Goal: Find specific page/section: Find specific page/section

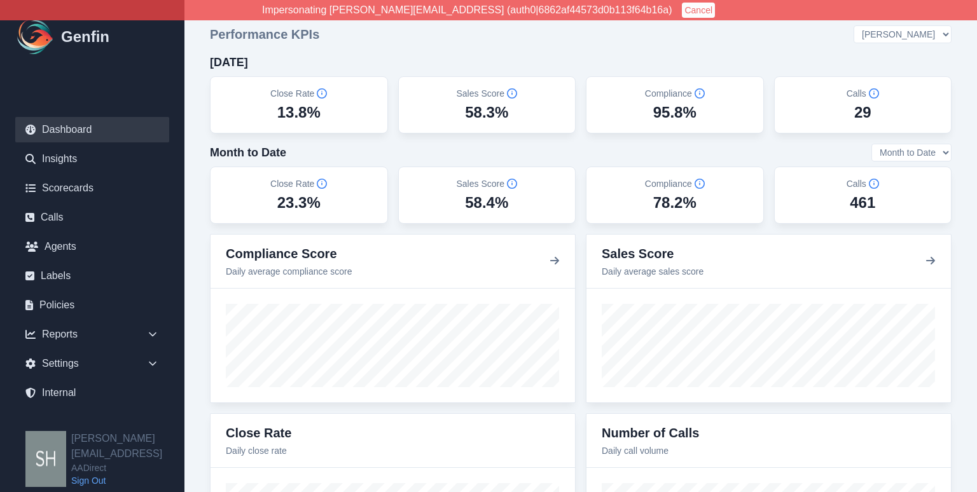
select select "3"
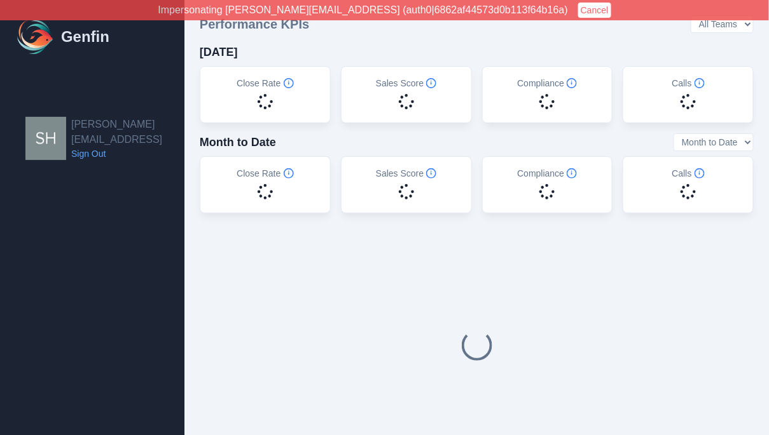
click at [95, 147] on link "Sign Out" at bounding box center [127, 153] width 113 height 13
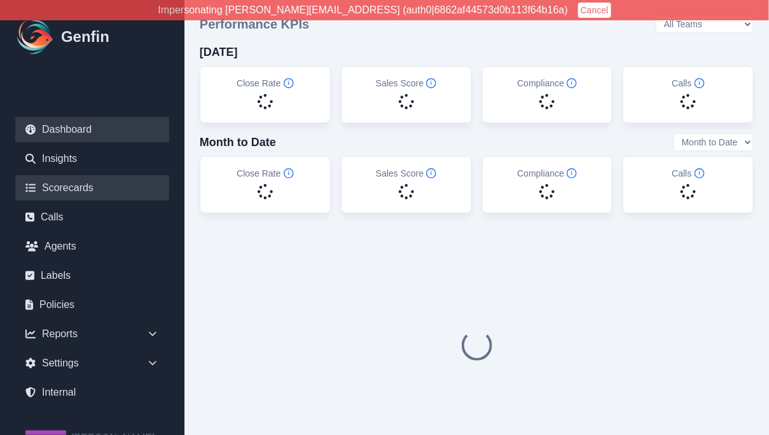
scroll to position [36, 0]
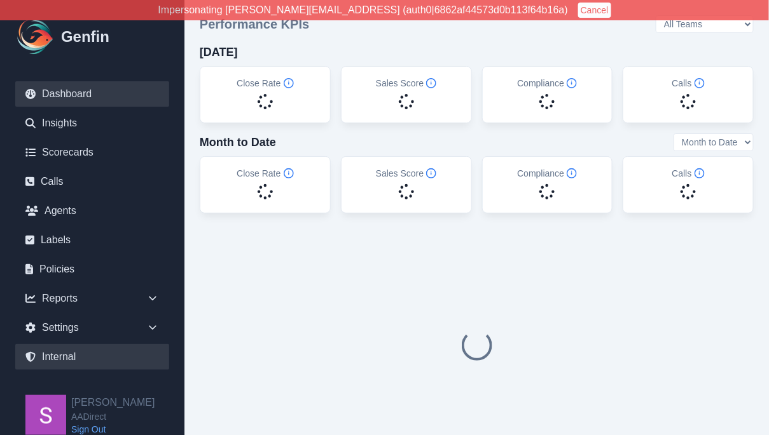
click at [77, 355] on link "Internal" at bounding box center [92, 357] width 154 height 25
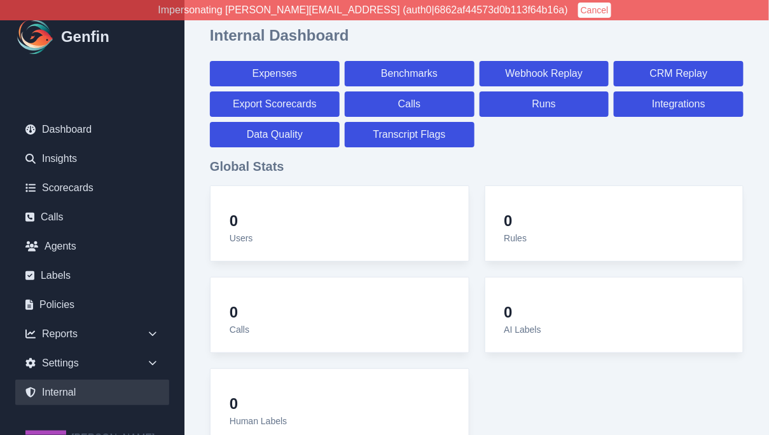
select select "paid"
select select "7"
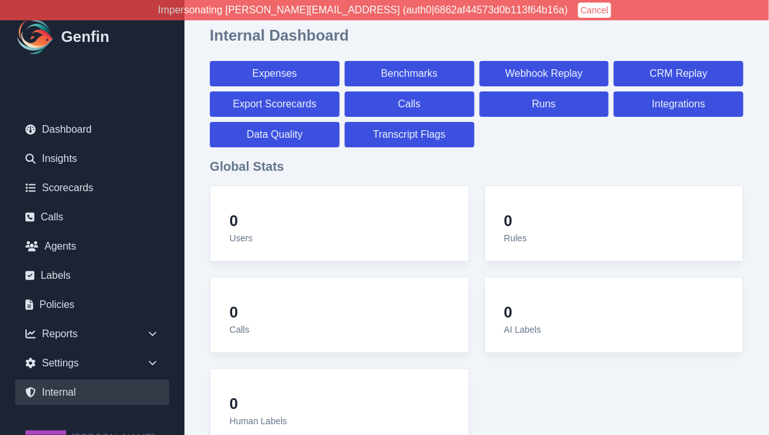
select select "paid"
select select "7"
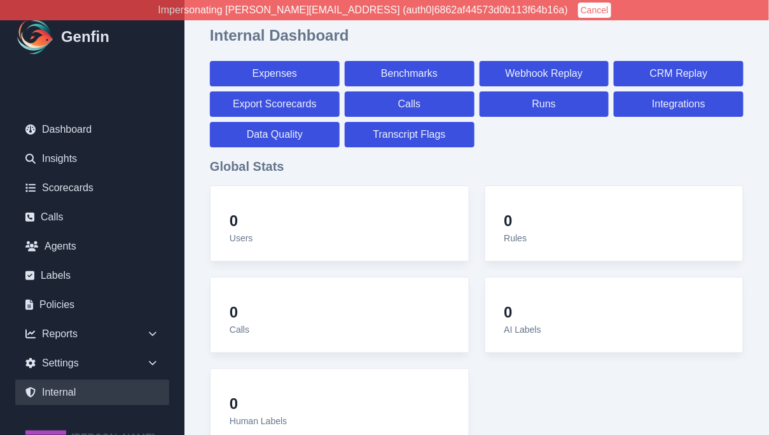
select select "7"
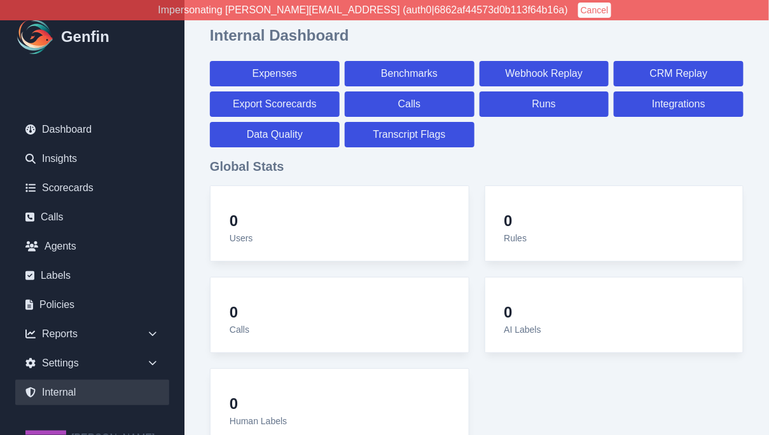
select select "7"
select select "paid"
select select "7"
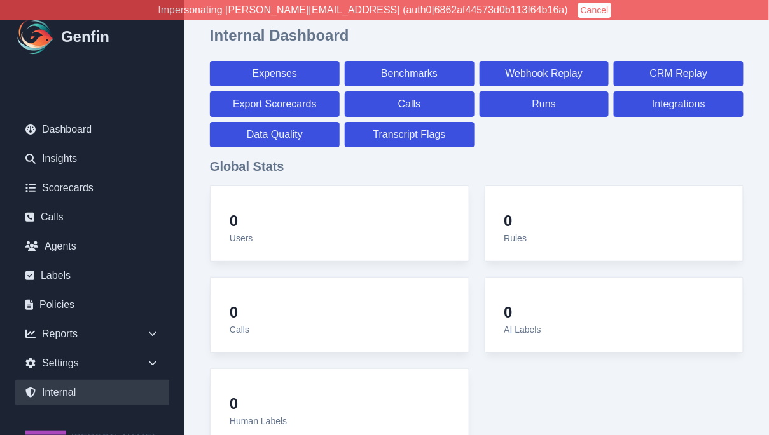
select select "7"
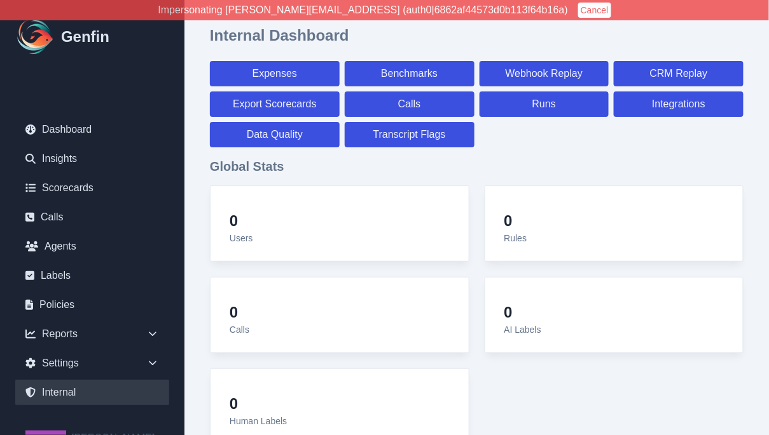
select select "7"
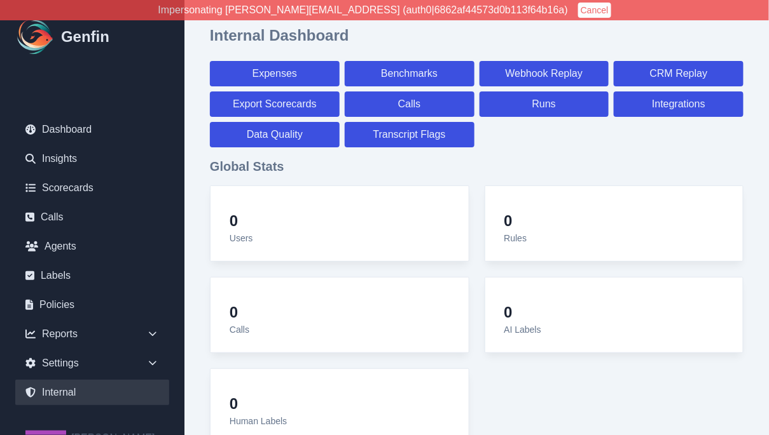
select select "7"
select select "paid"
select select "7"
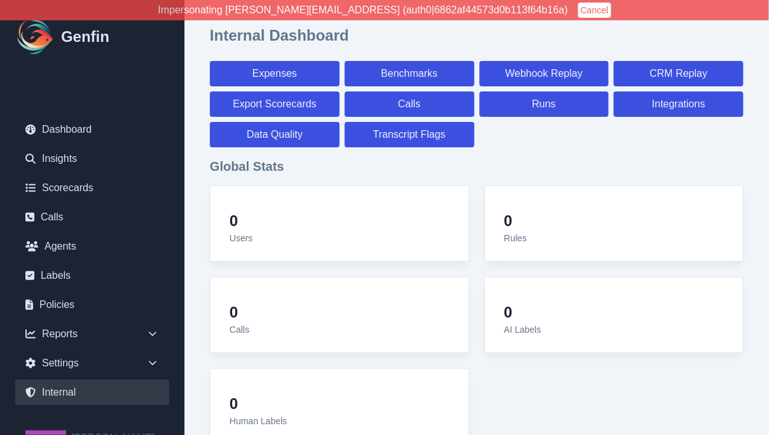
select select "7"
select select "paid"
select select "7"
select select "paid"
select select "7"
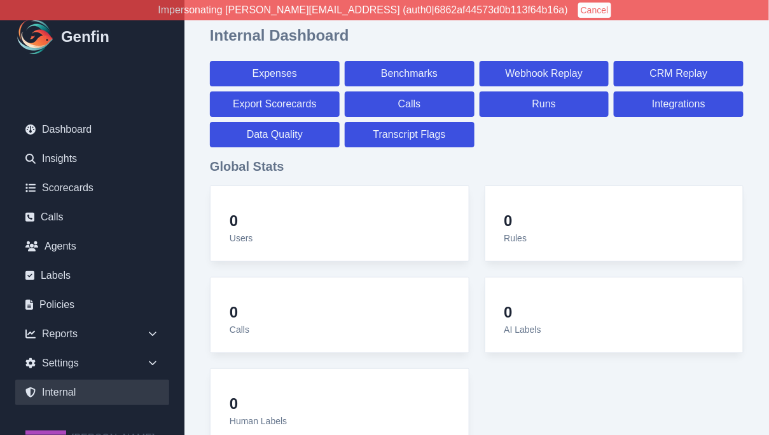
select select "paid"
select select "7"
select select "paid"
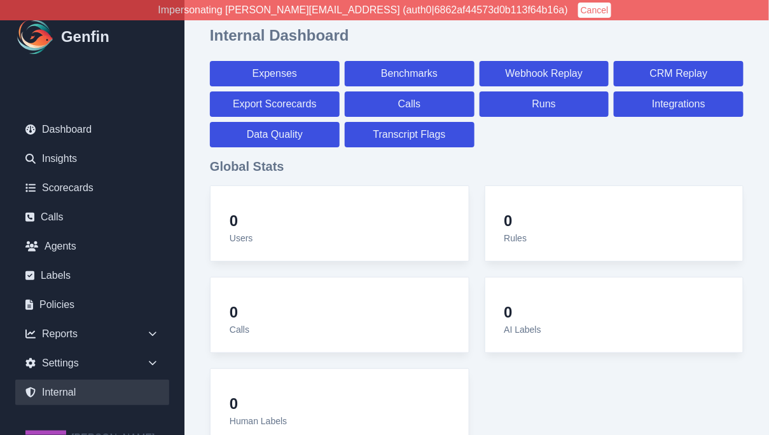
select select "7"
select select "paid"
select select "7"
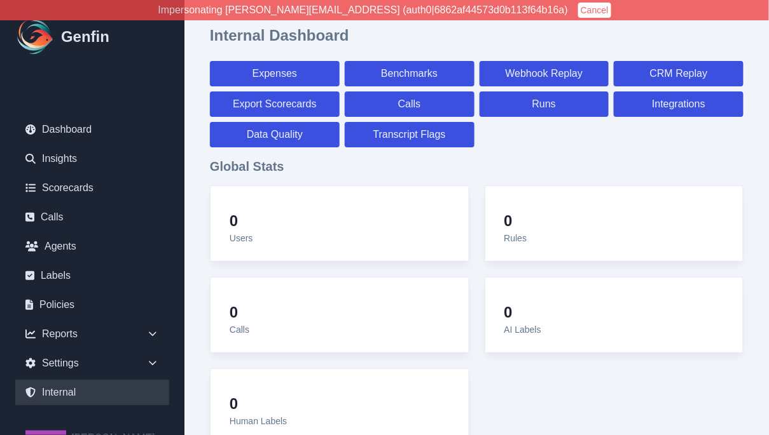
select select "7"
select select "paid"
select select "7"
select select "paid"
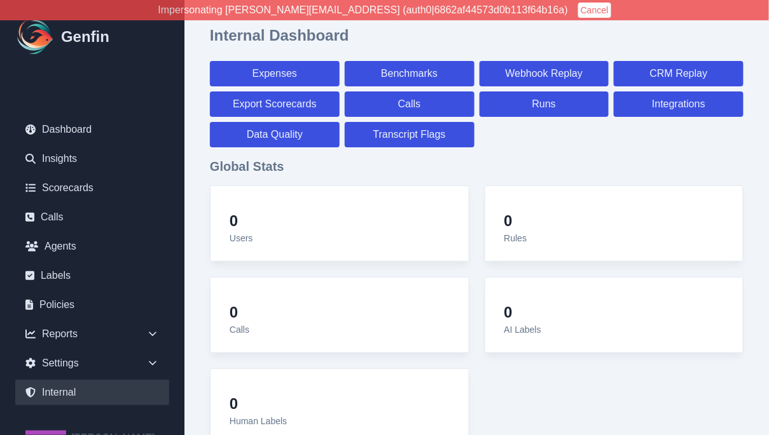
select select "7"
select select "paid"
select select "7"
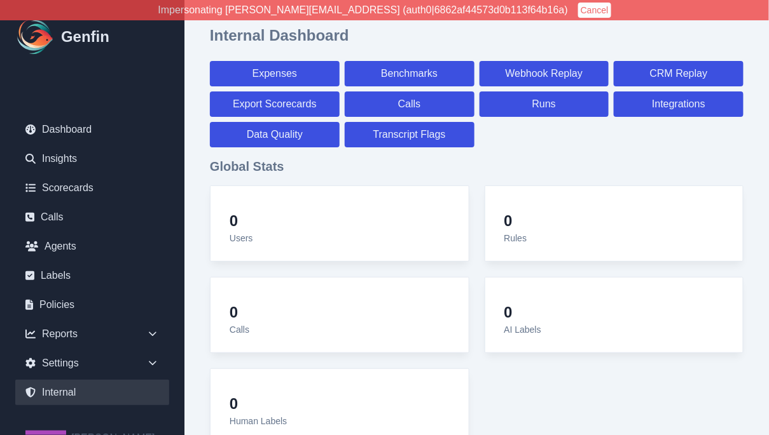
select select "7"
select select "paid"
select select "7"
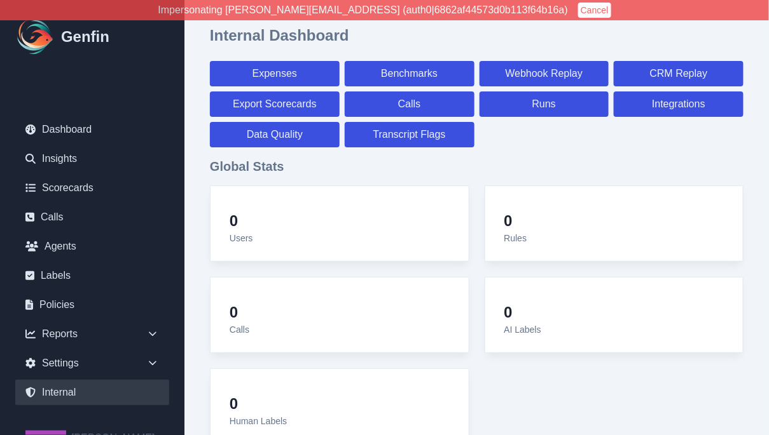
select select "7"
select select "paid"
select select "7"
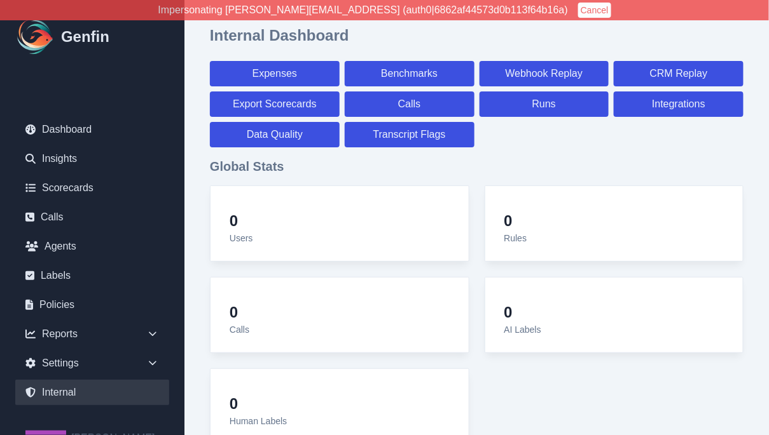
select select "7"
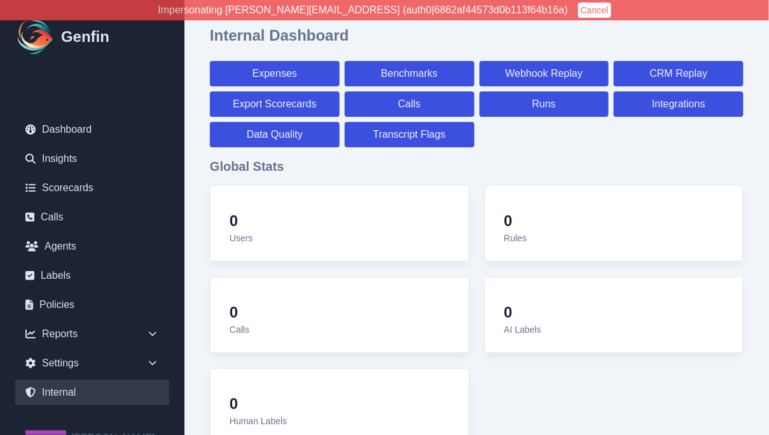
select select "paid"
select select "7"
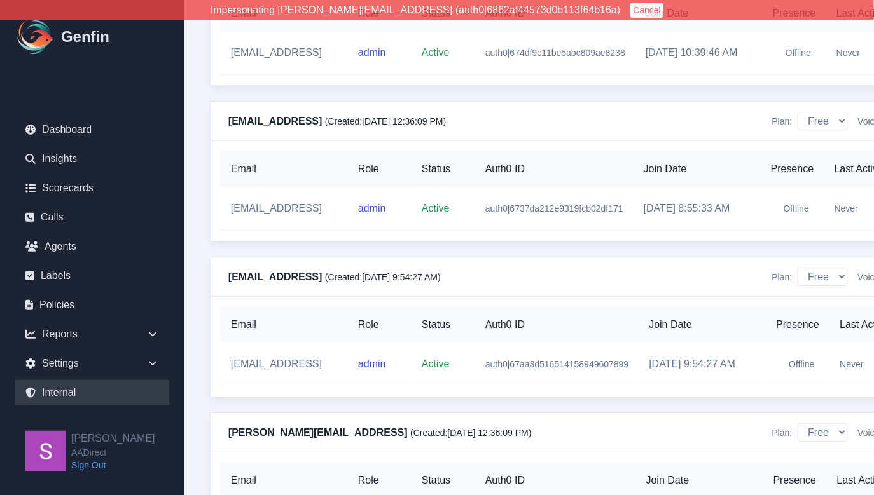
scroll to position [12491, 0]
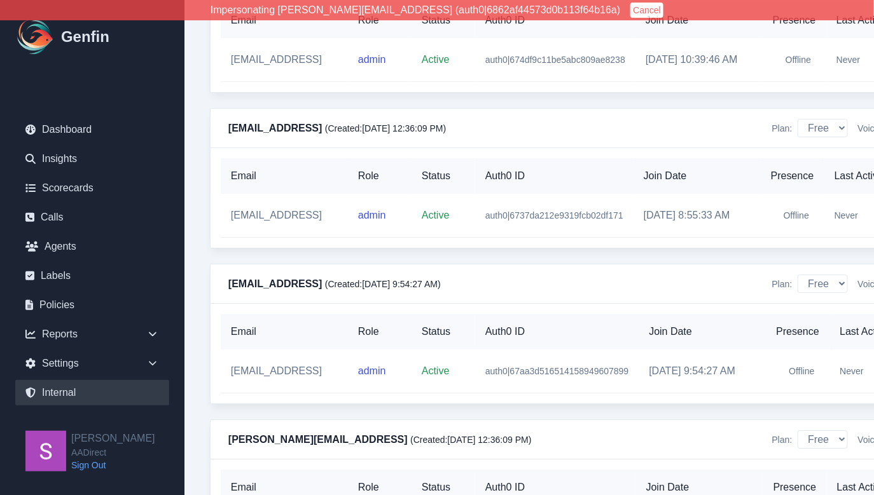
click at [630, 9] on button "Cancel" at bounding box center [646, 10] width 33 height 15
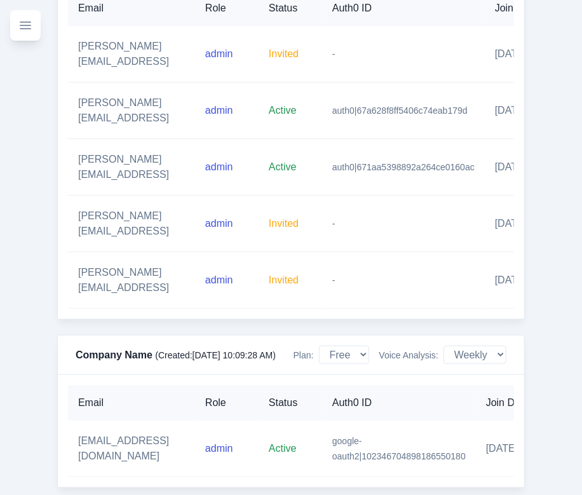
scroll to position [8145, 0]
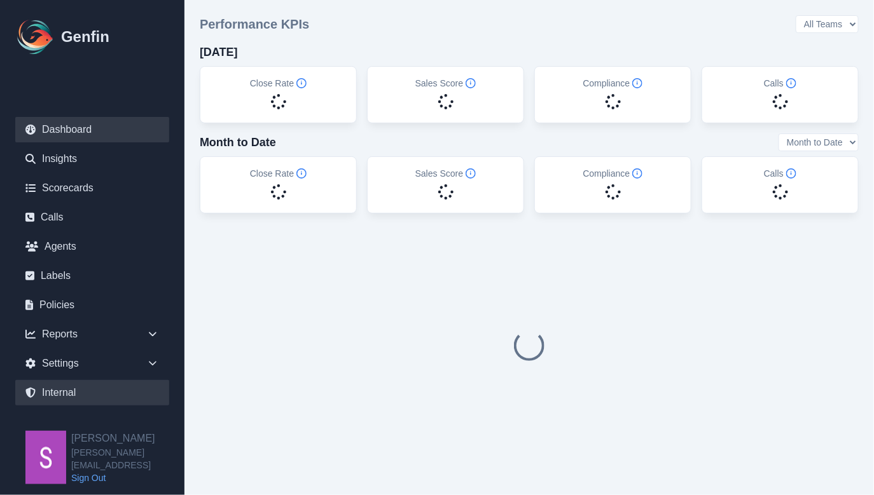
click at [73, 393] on link "Internal" at bounding box center [92, 392] width 154 height 25
select select "paid"
select select "7"
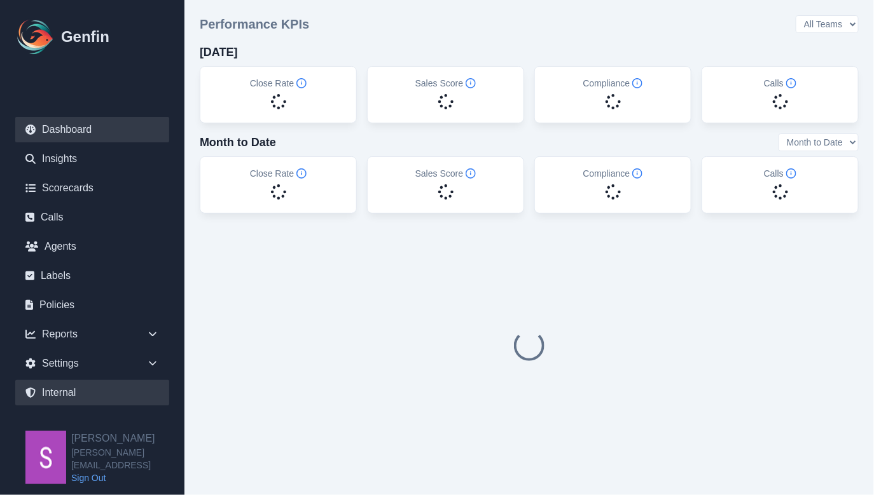
select select "7"
select select "paid"
select select "7"
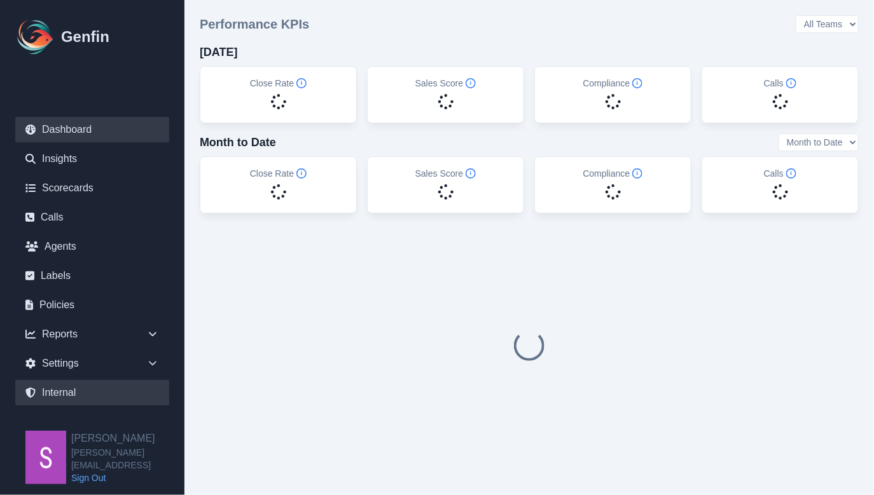
select select "7"
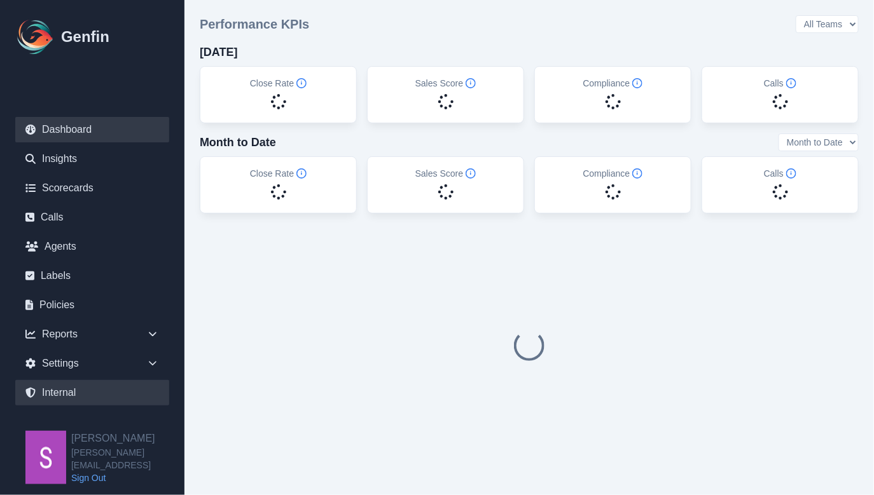
select select "7"
select select "paid"
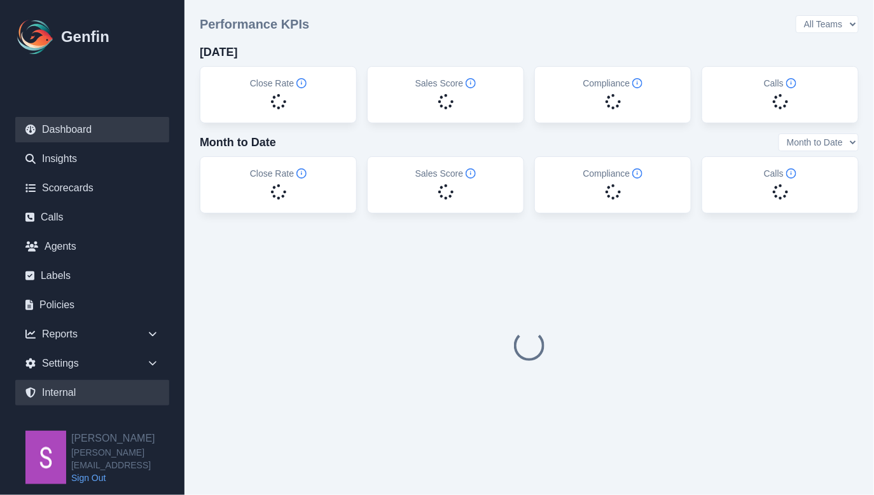
select select "7"
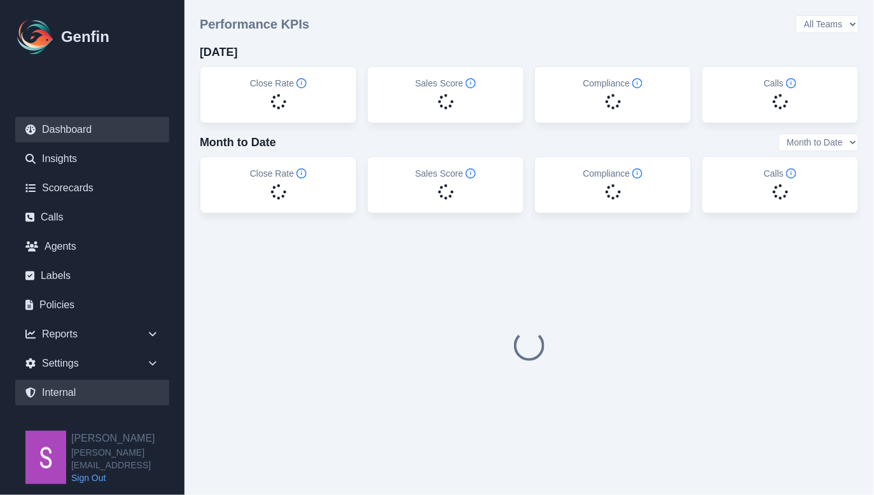
select select "7"
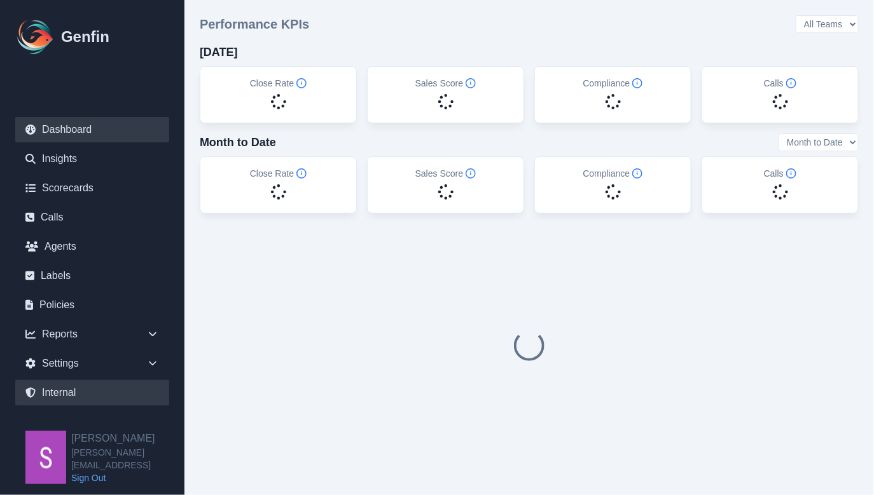
select select "7"
select select "paid"
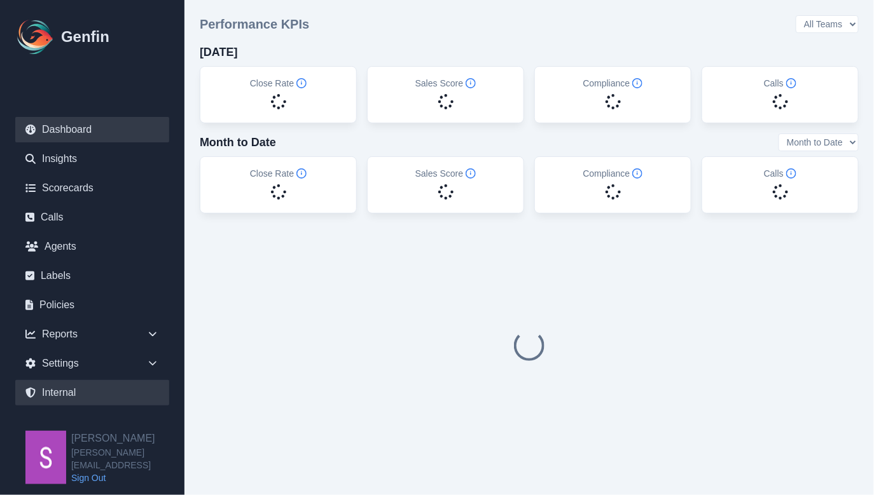
select select "7"
select select "paid"
select select "7"
select select "paid"
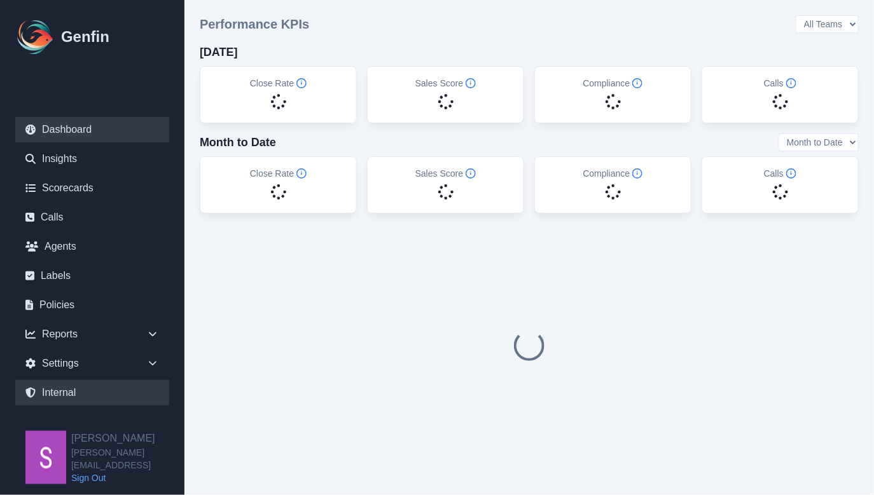
select select "7"
select select "paid"
select select "7"
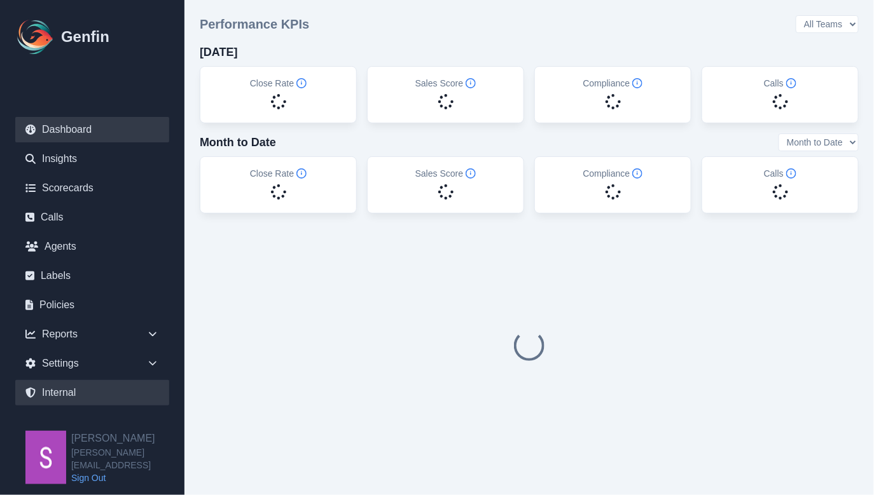
select select "paid"
select select "7"
select select "paid"
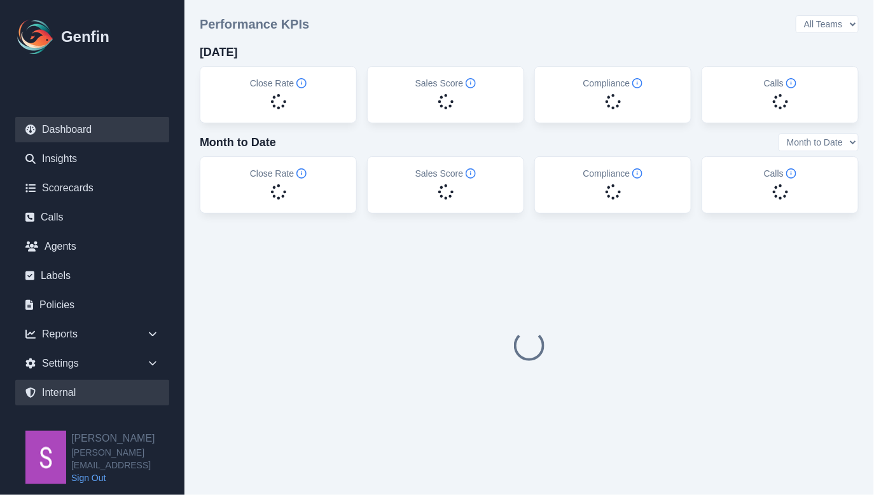
select select "7"
select select "paid"
select select "7"
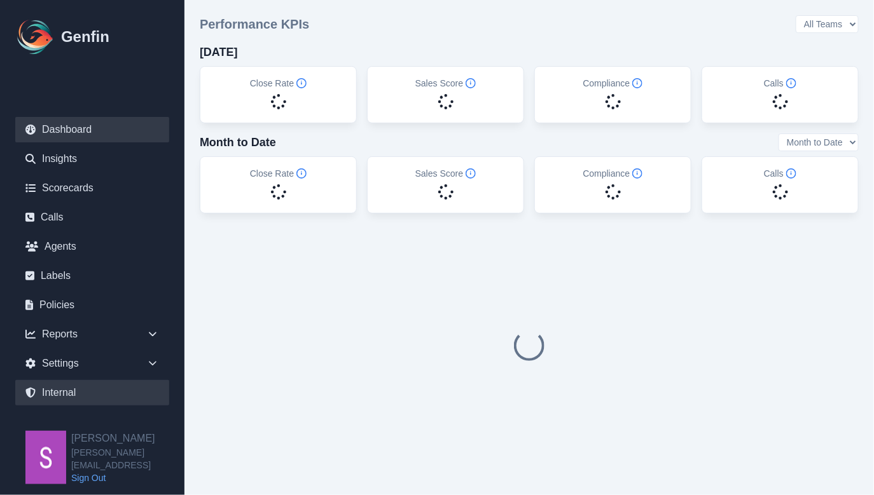
select select "paid"
select select "7"
select select "paid"
select select "7"
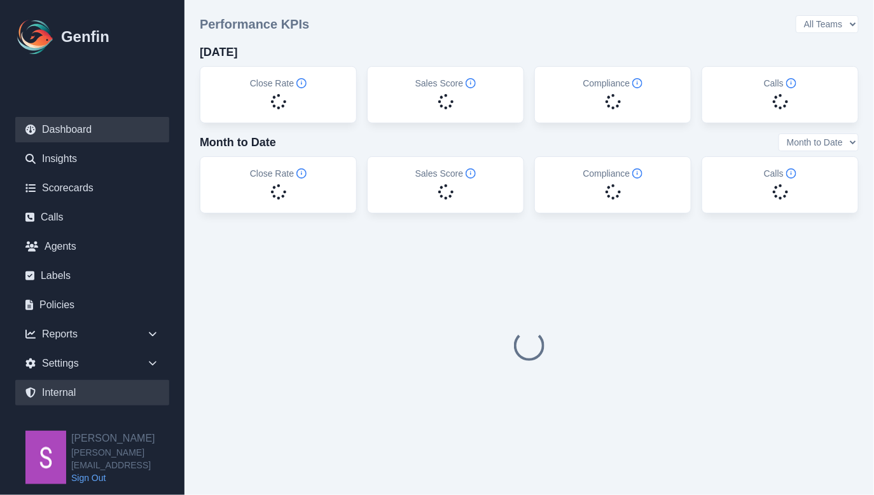
select select "7"
select select "paid"
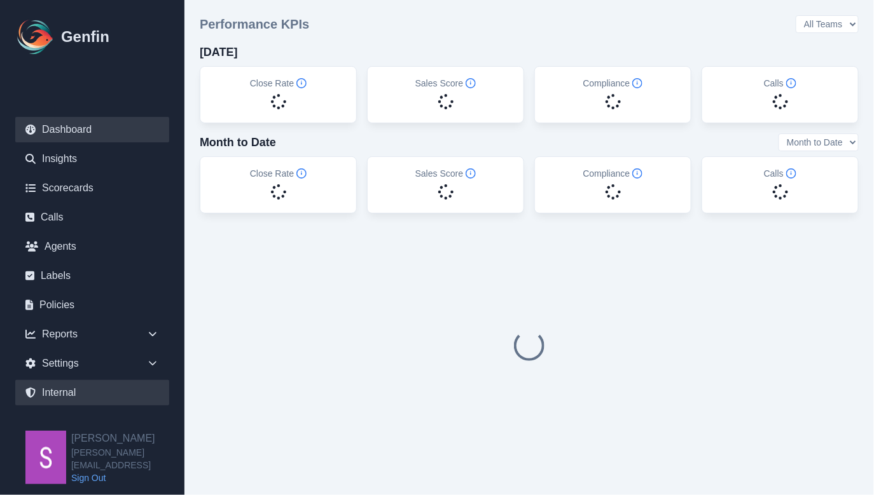
select select "7"
select select "paid"
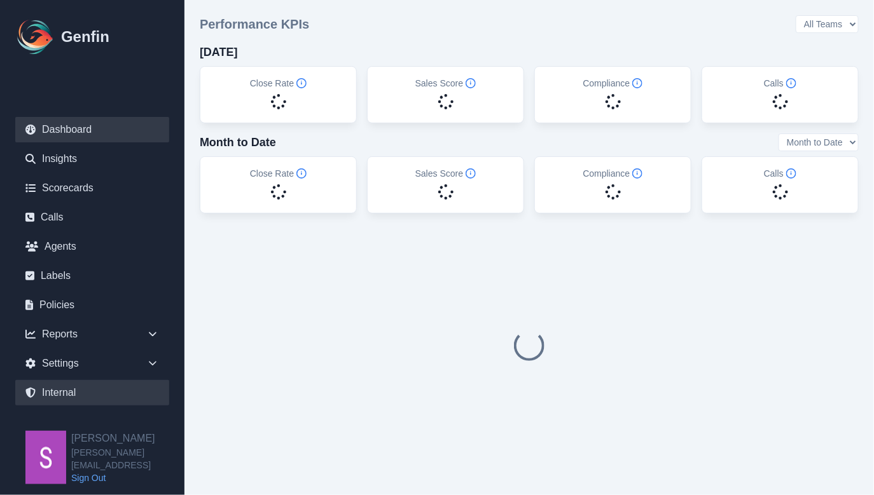
select select "7"
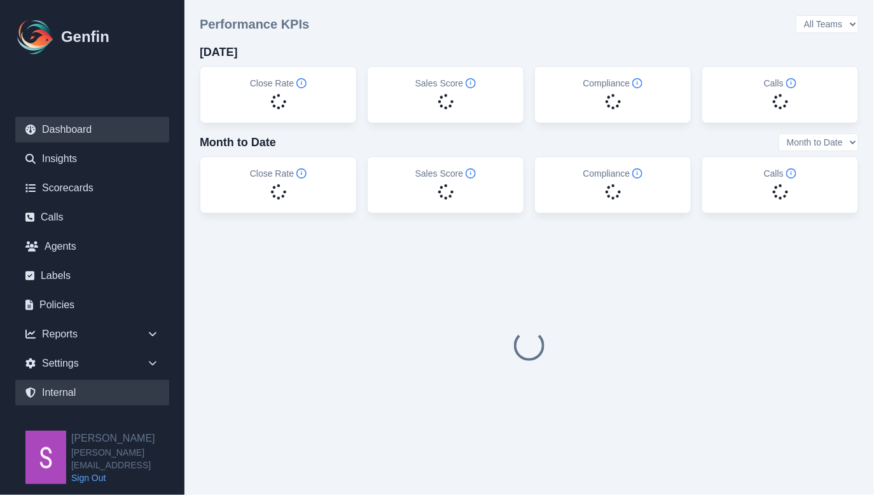
select select "7"
select select "paid"
select select "7"
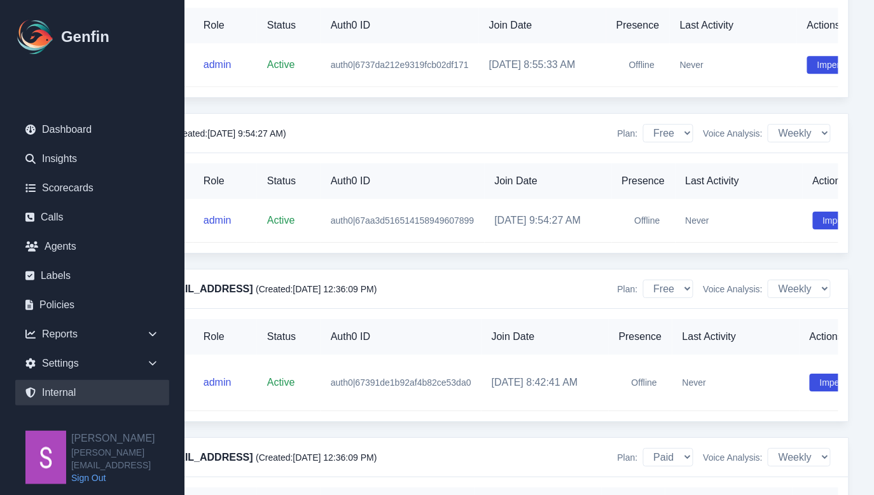
scroll to position [12532, 154]
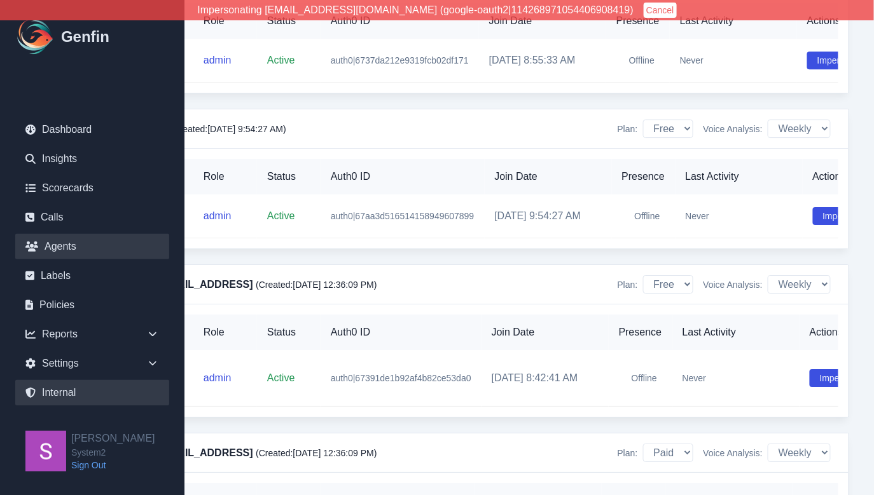
click at [76, 252] on link "Agents" at bounding box center [92, 246] width 154 height 25
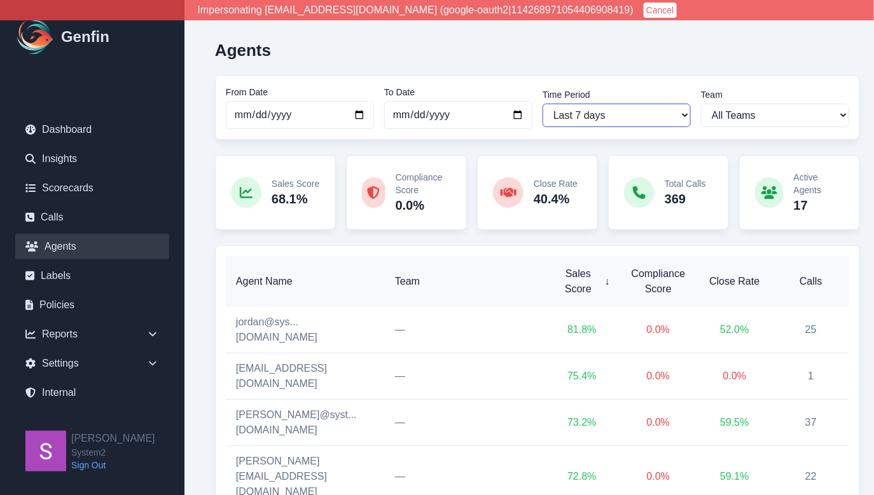
click at [648, 115] on select "Last 7 days Last 14 days Last 30 days Last 90 days Last 180 days Last 365 days …" at bounding box center [616, 116] width 148 height 24
click at [610, 119] on select "Last 7 days Last 14 days Last 30 days Last 90 days Last 180 days Last 365 days …" at bounding box center [616, 116] width 148 height 24
select select "30"
click at [542, 104] on select "Last 7 days Last 14 days Last 30 days Last 90 days Last 180 days Last 365 days …" at bounding box center [616, 116] width 148 height 24
type input "2025-09-08"
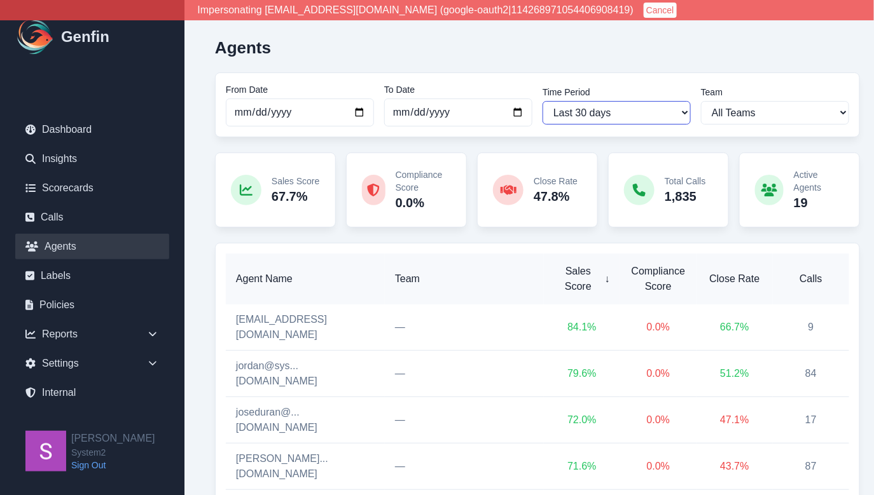
scroll to position [4, 0]
click at [62, 415] on nav "Dashboard Insights Scorecards Calls Agents Labels Policies Reports Sales Compli…" at bounding box center [92, 264] width 184 height 334
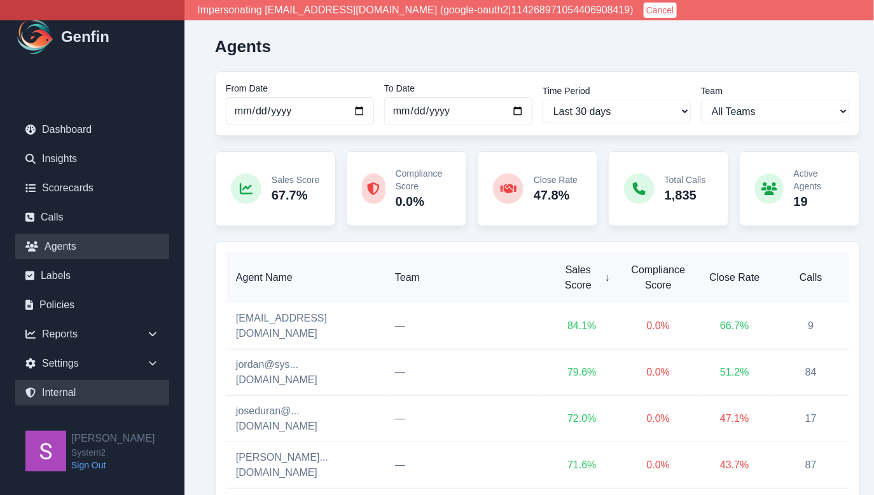
click at [65, 395] on link "Internal" at bounding box center [92, 392] width 154 height 25
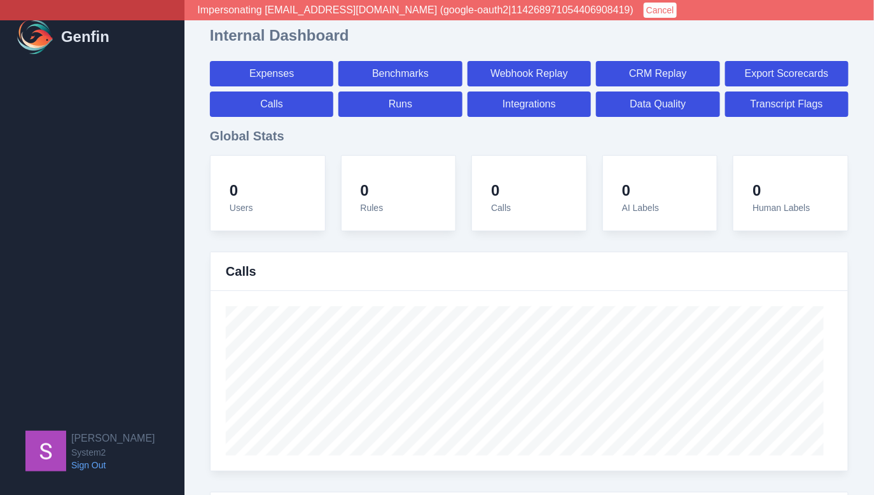
select select "paid"
select select "7"
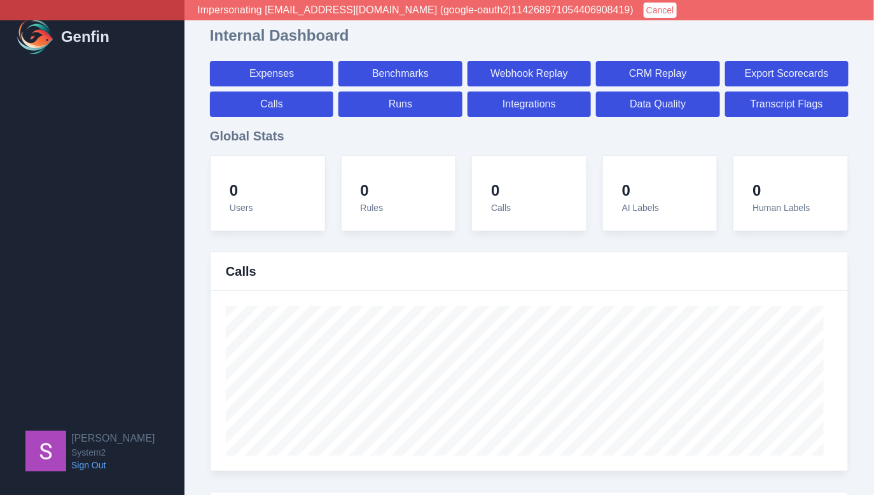
select select "paid"
select select "7"
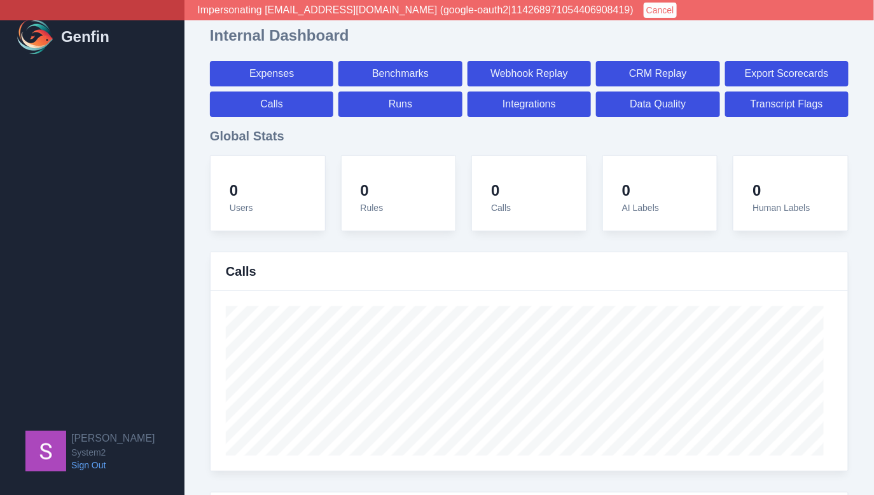
select select "7"
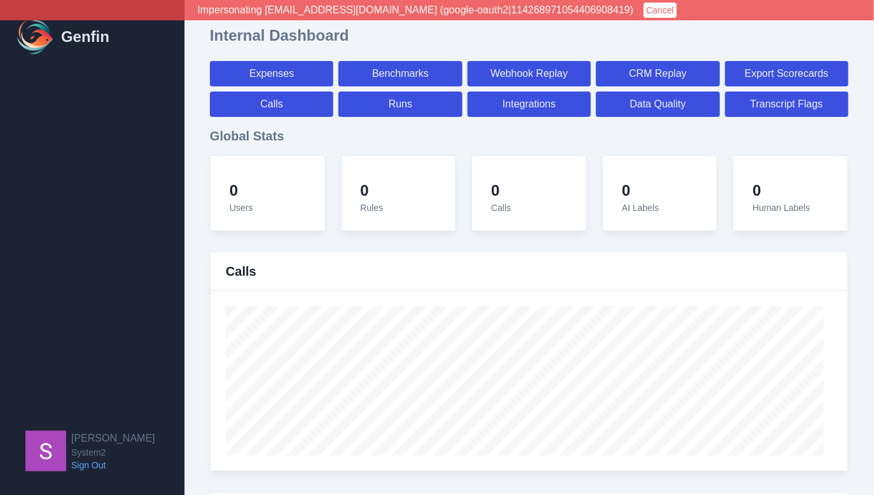
select select "7"
select select "paid"
select select "7"
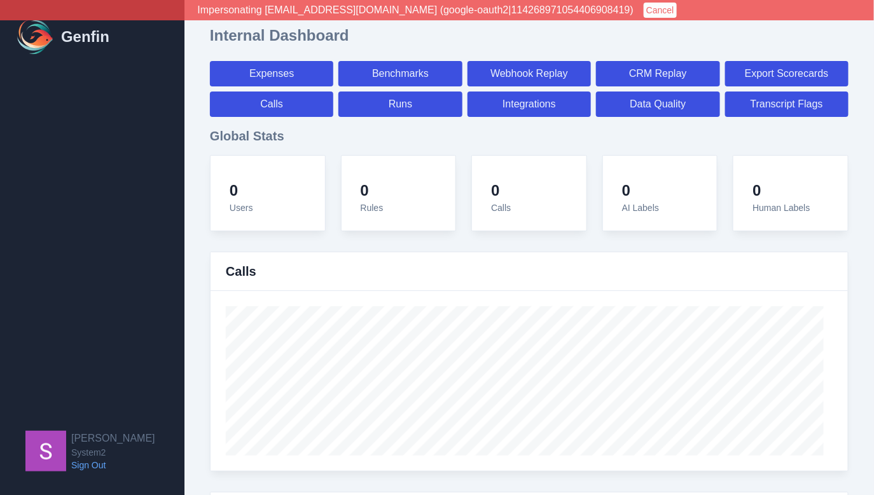
select select "7"
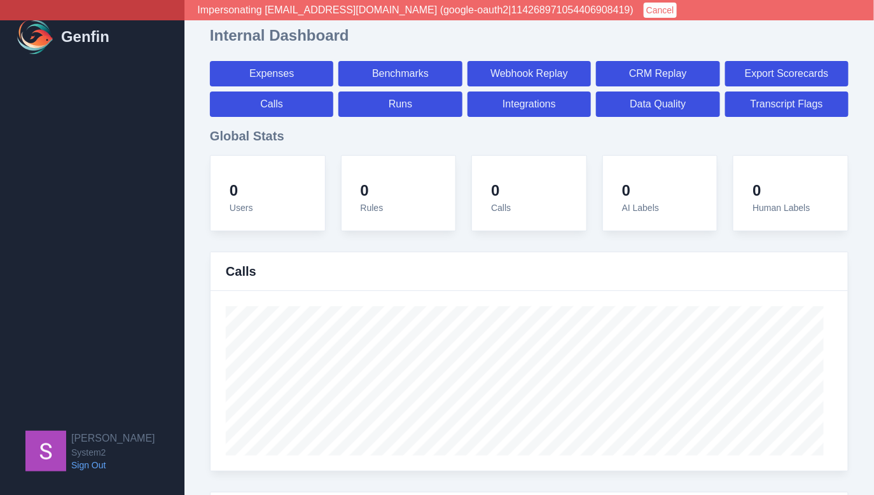
select select "7"
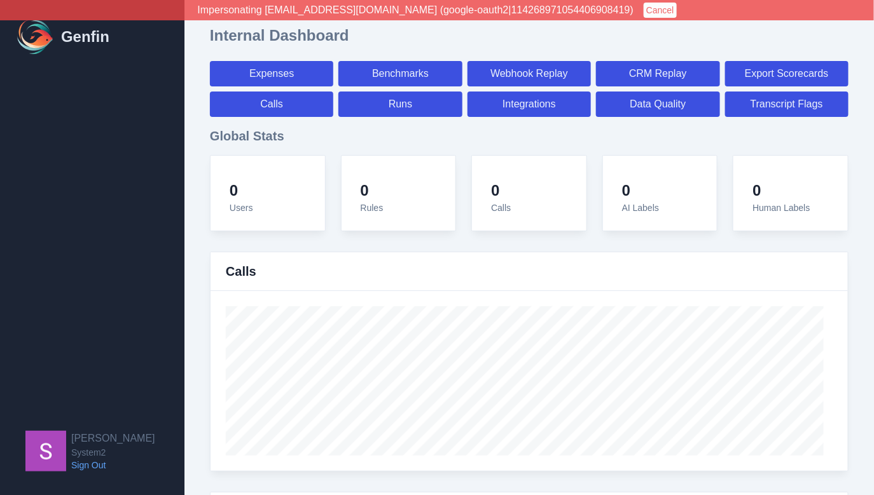
select select "7"
select select "paid"
select select "7"
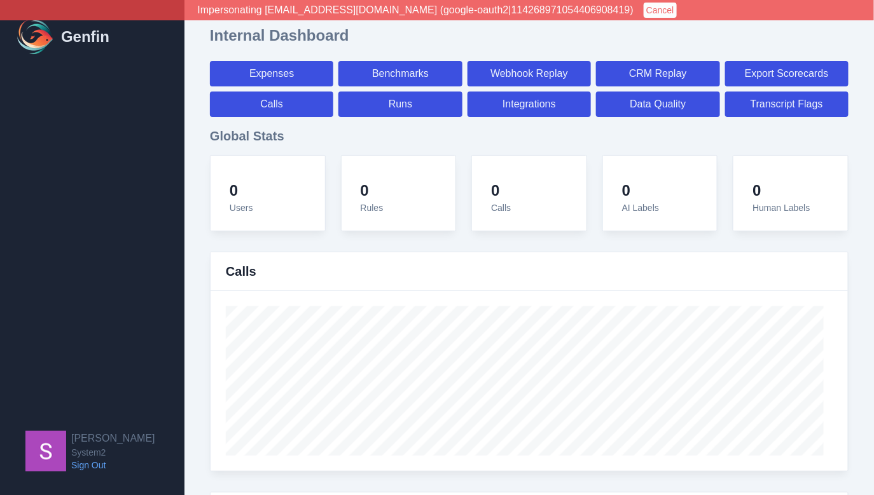
select select "7"
select select "paid"
select select "7"
select select "paid"
select select "7"
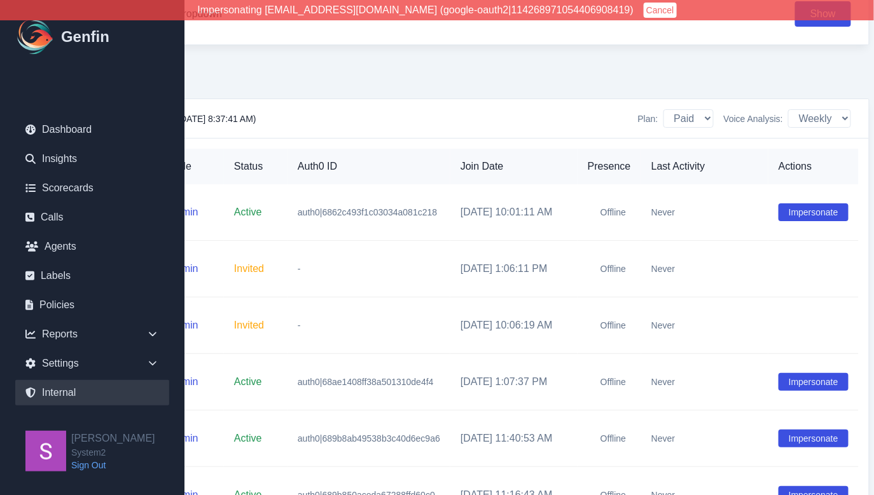
scroll to position [1514, 154]
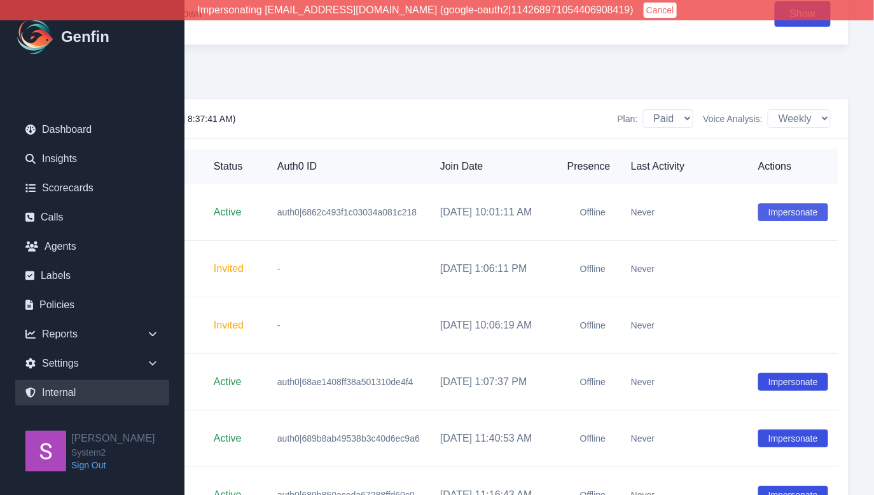
click at [768, 206] on button "Impersonate" at bounding box center [793, 212] width 70 height 18
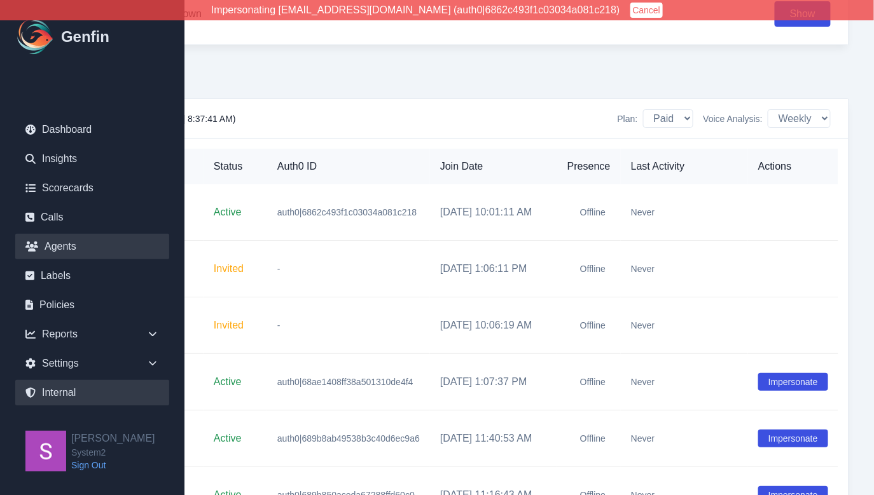
click at [72, 247] on link "Agents" at bounding box center [92, 246] width 154 height 25
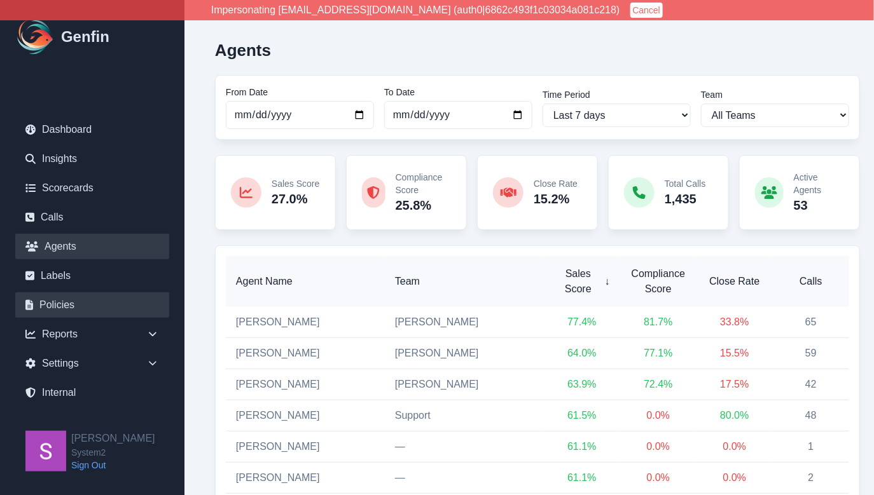
click at [81, 301] on link "Policies" at bounding box center [92, 304] width 154 height 25
